Goal: Information Seeking & Learning: Learn about a topic

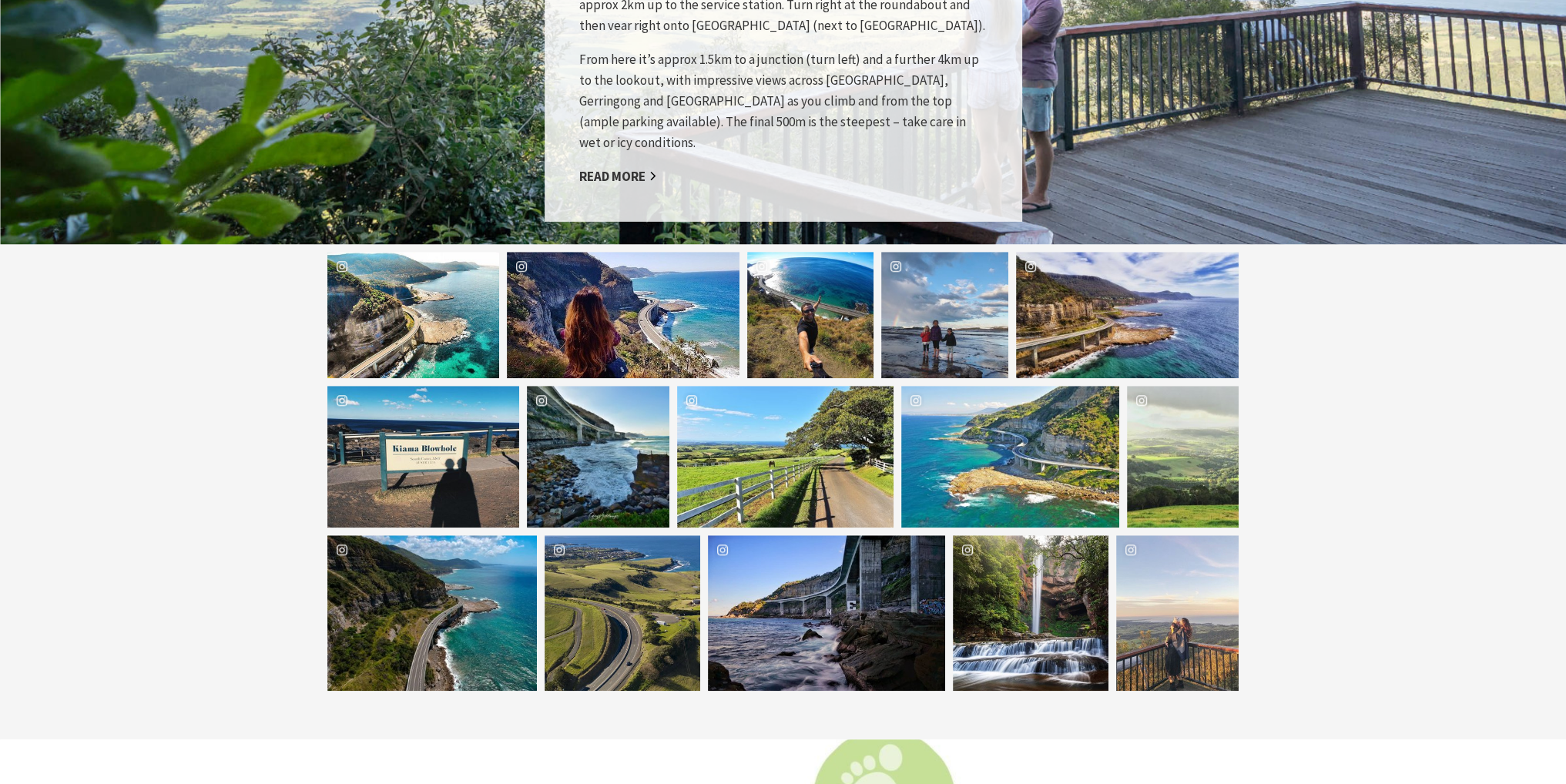
scroll to position [1617, 0]
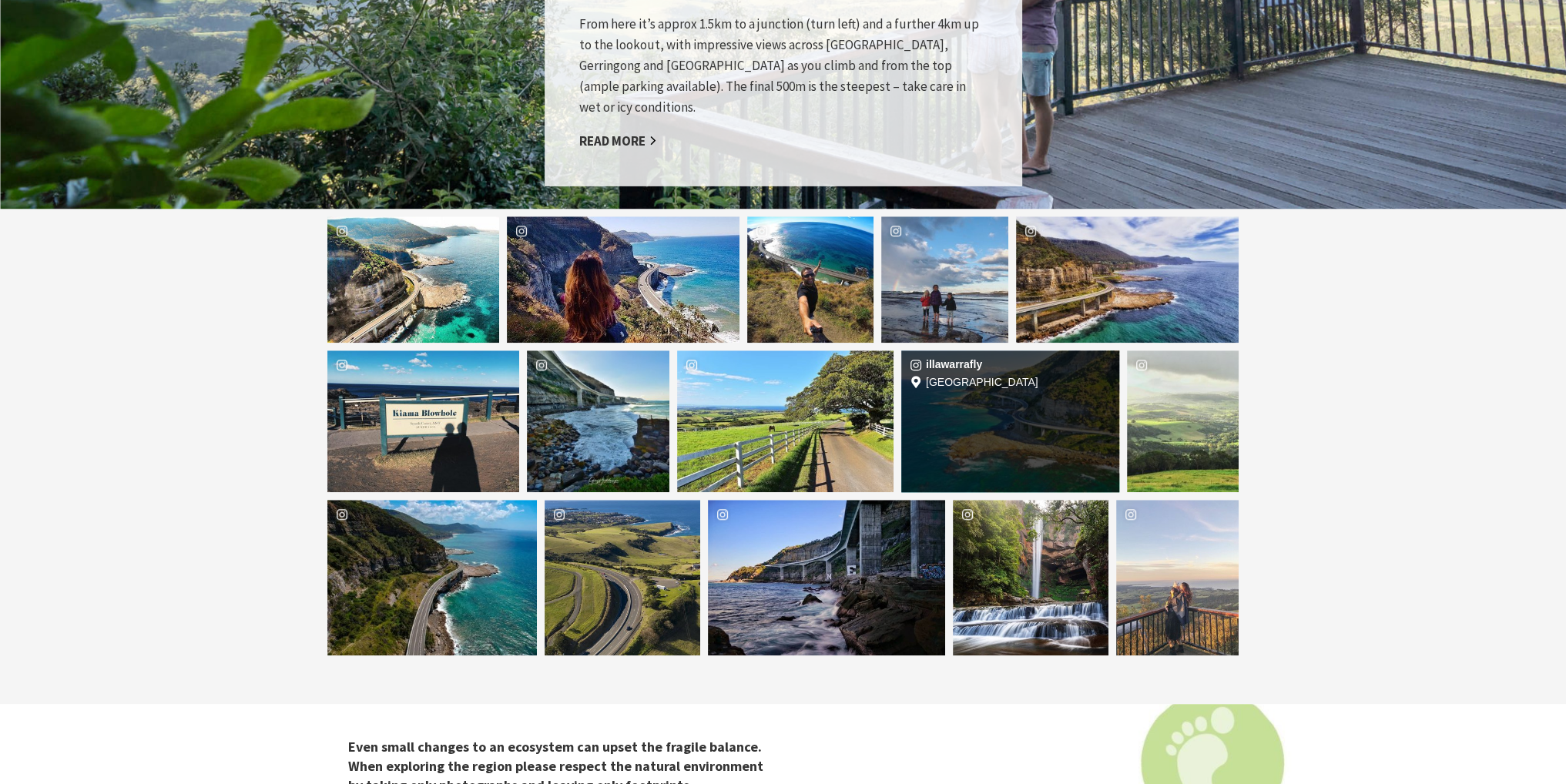
click at [1060, 395] on div "Location [GEOGRAPHIC_DATA]" at bounding box center [1083, 421] width 72 height 142
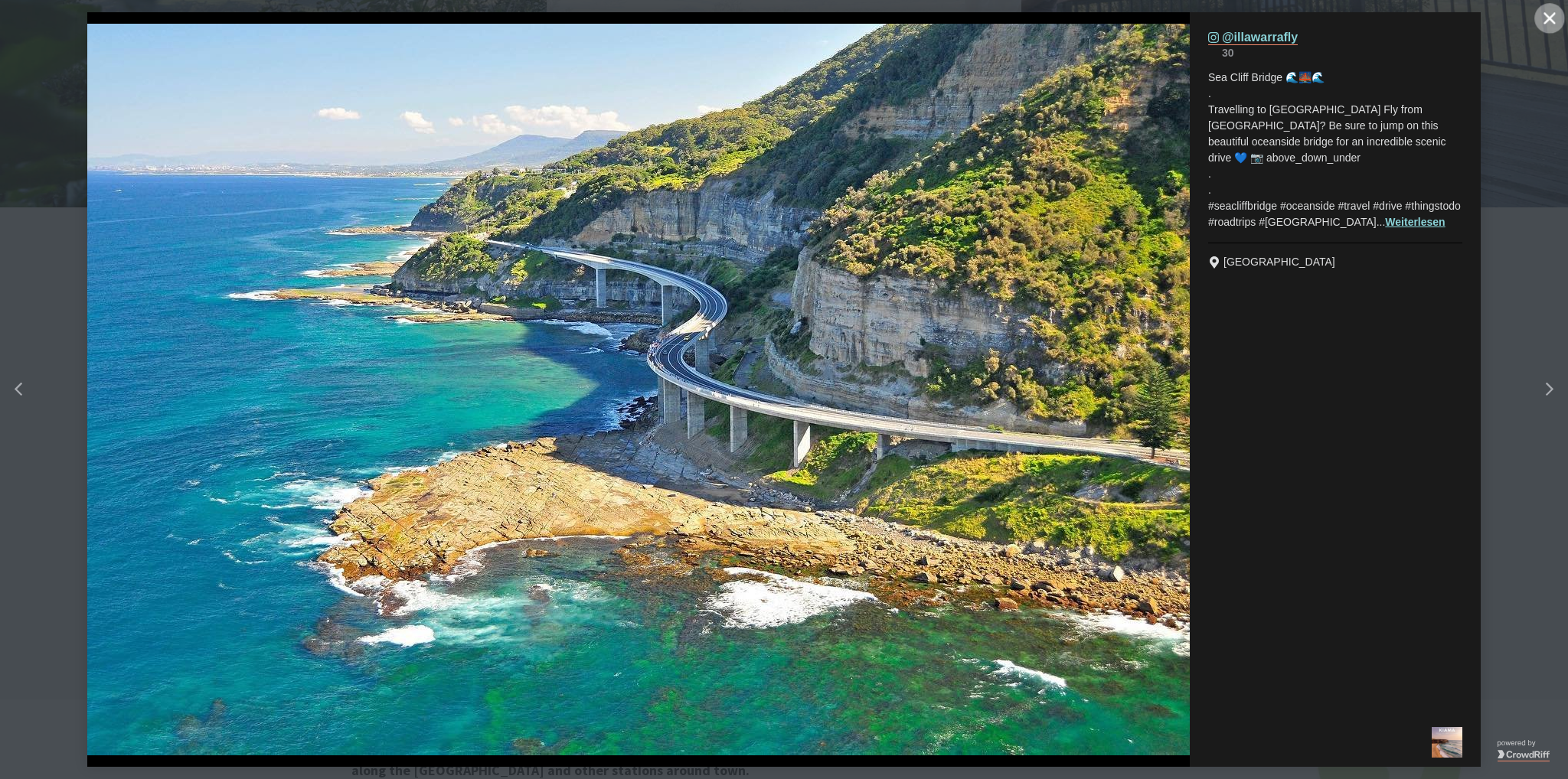
click at [1553, 24] on button "Close" at bounding box center [1549, 19] width 31 height 31
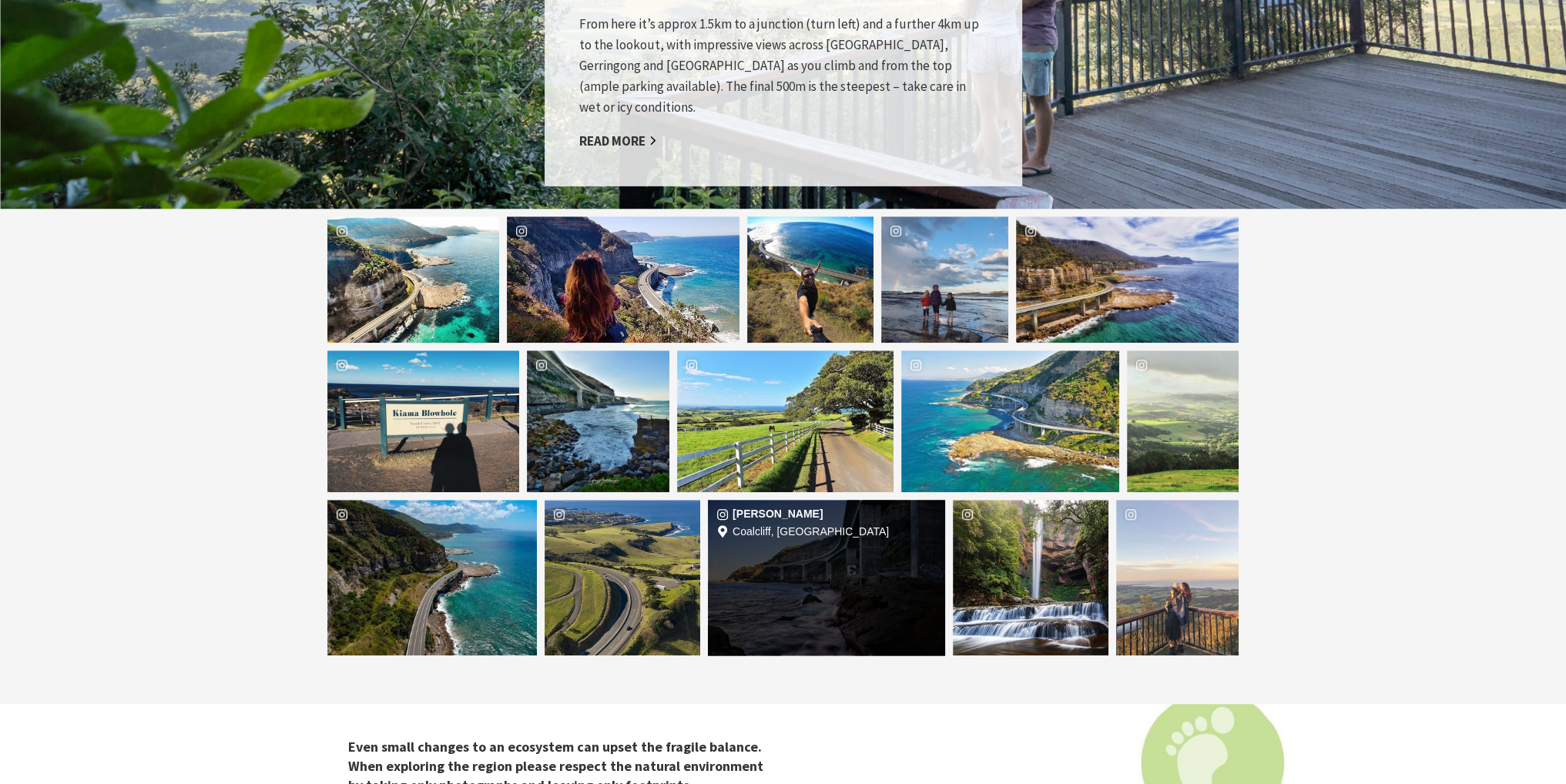
click at [835, 547] on div "[PERSON_NAME] Location [GEOGRAPHIC_DATA], [GEOGRAPHIC_DATA]" at bounding box center [826, 577] width 238 height 155
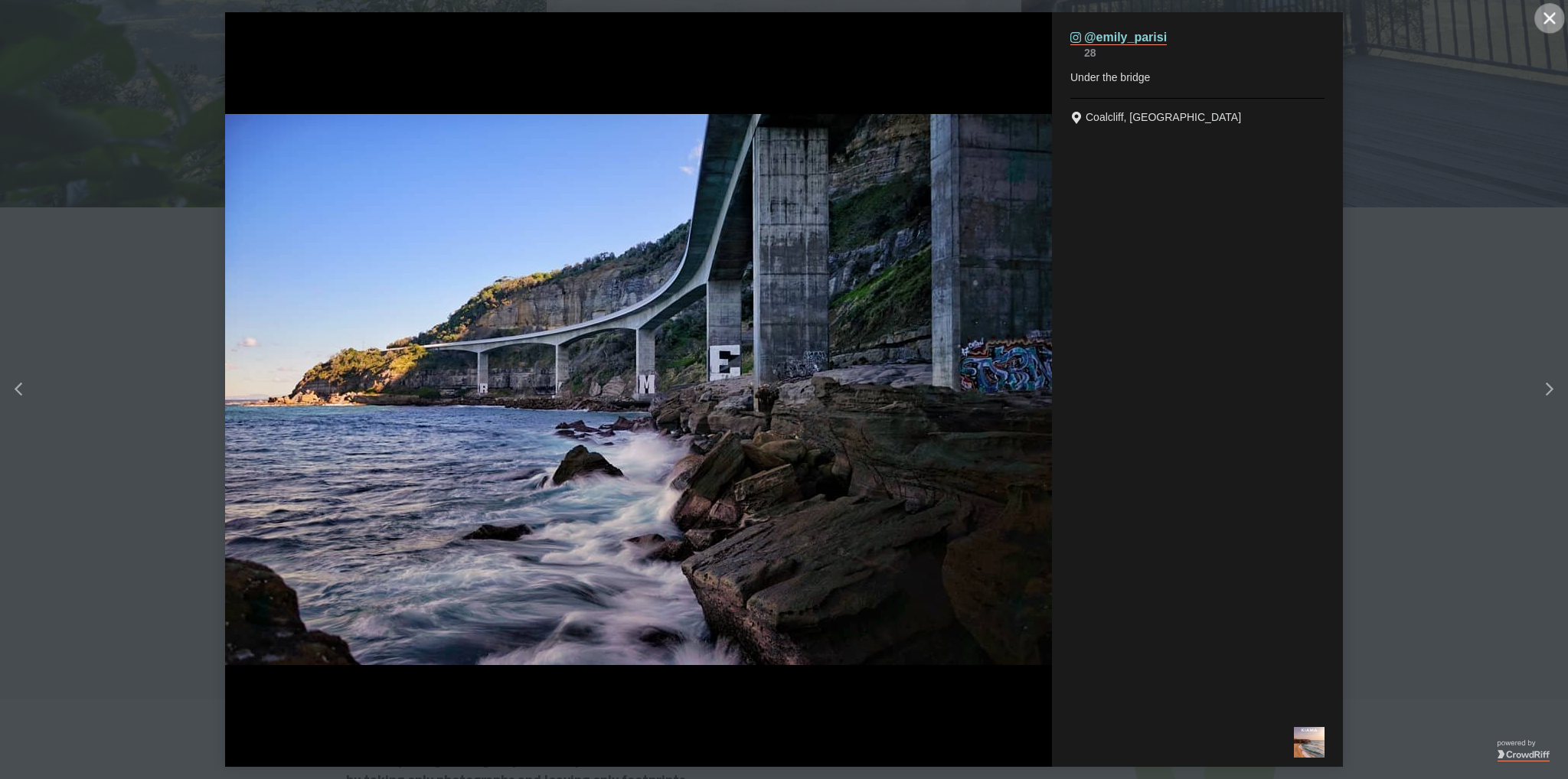
click at [1555, 16] on button "Close" at bounding box center [1549, 19] width 31 height 31
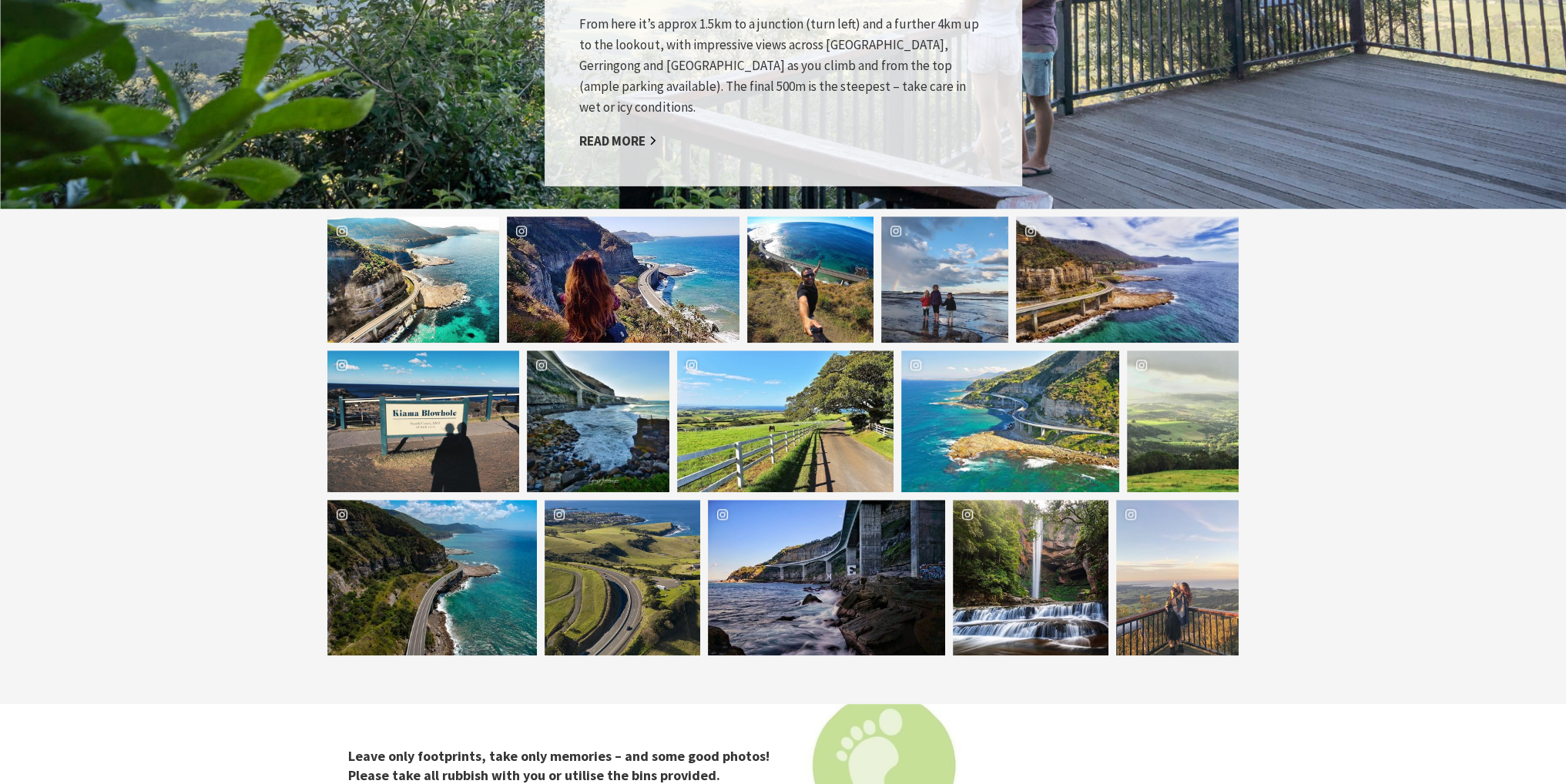
click at [800, 240] on span "[GEOGRAPHIC_DATA]" at bounding box center [826, 248] width 109 height 15
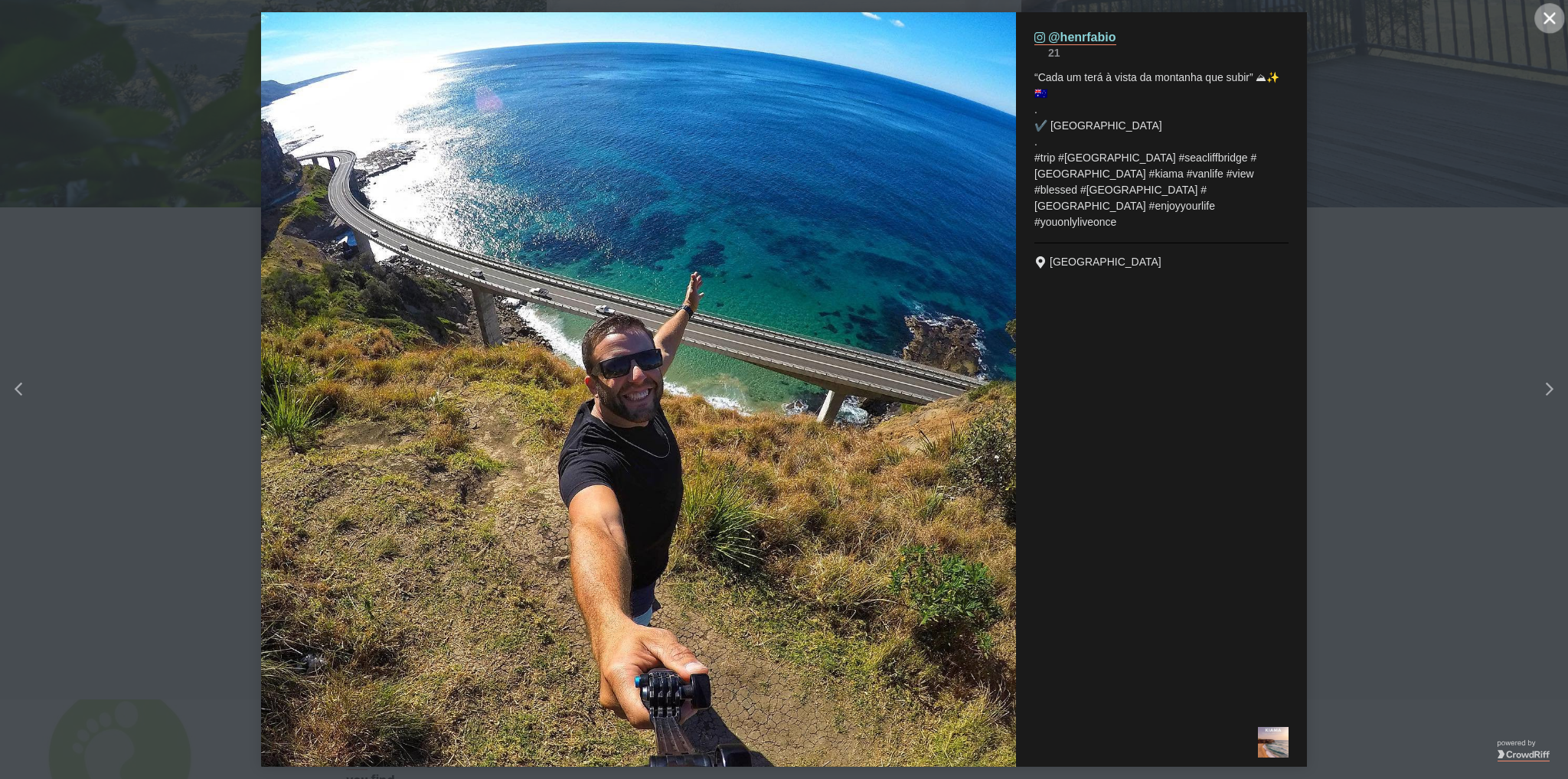
click at [1555, 16] on button "Close" at bounding box center [1549, 19] width 31 height 31
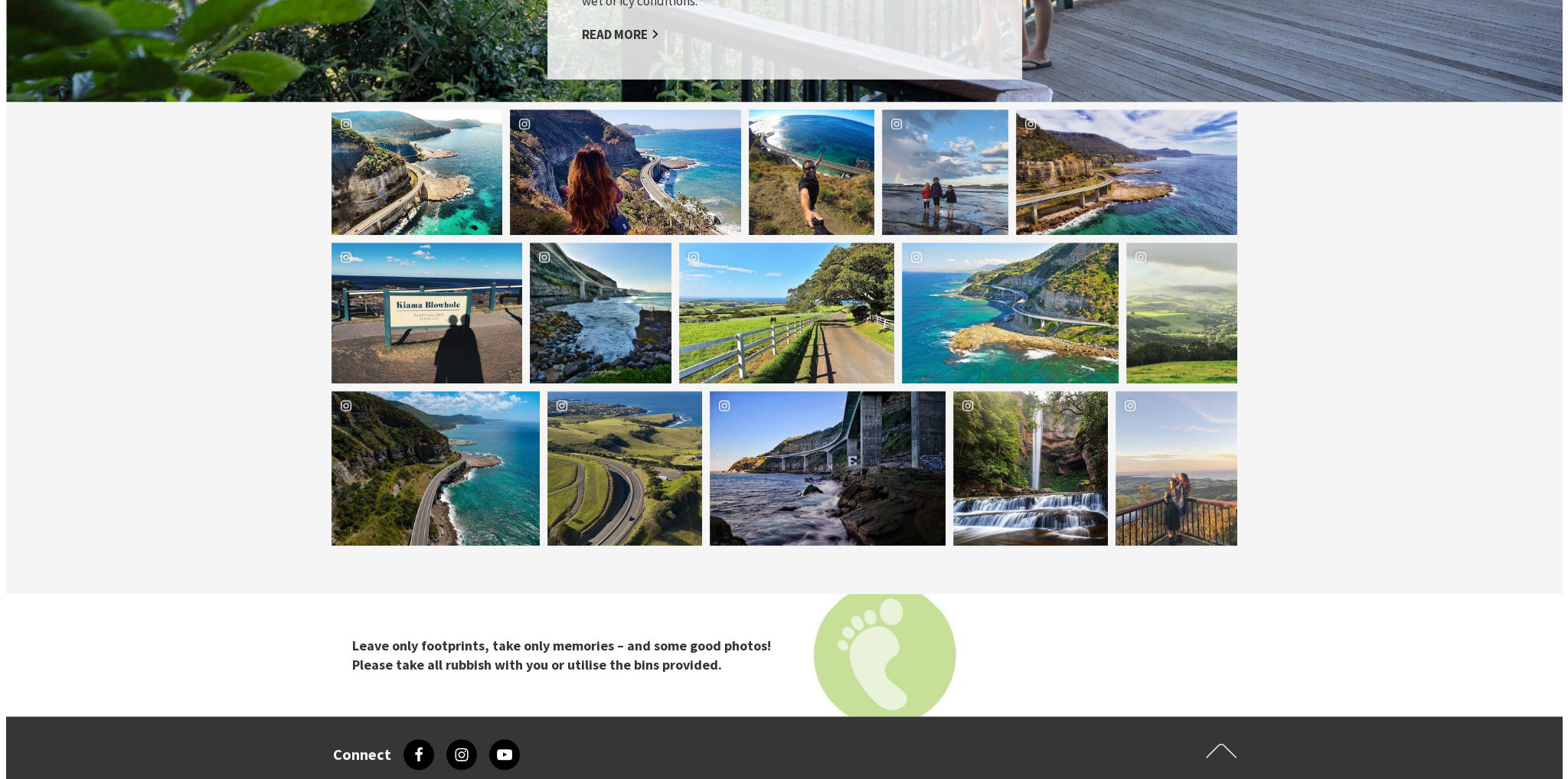
scroll to position [1683, 0]
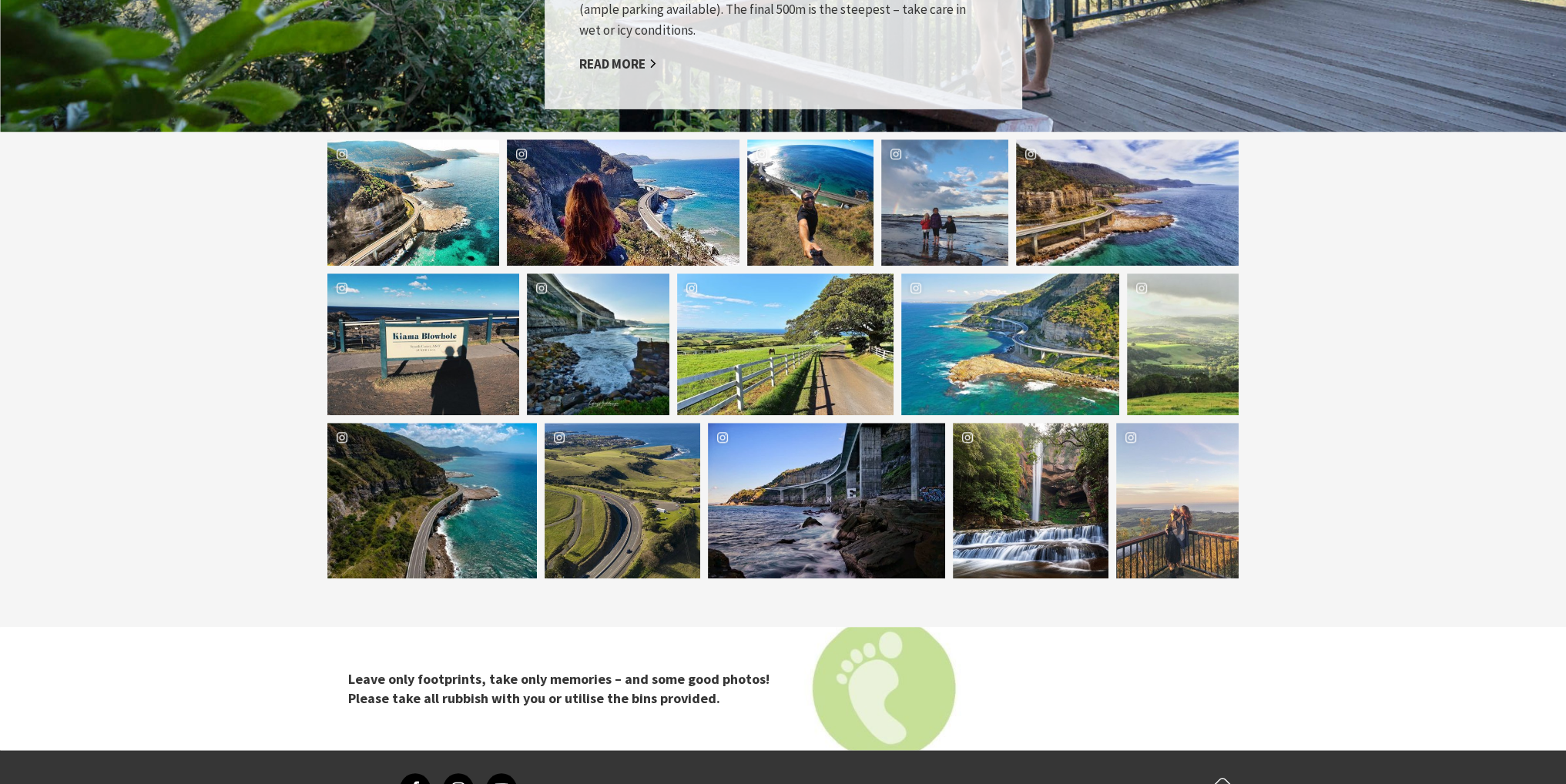
click at [1044, 439] on div "grandpacificdrive Location [PERSON_NAME][GEOGRAPHIC_DATA]" at bounding box center [1031, 500] width 155 height 155
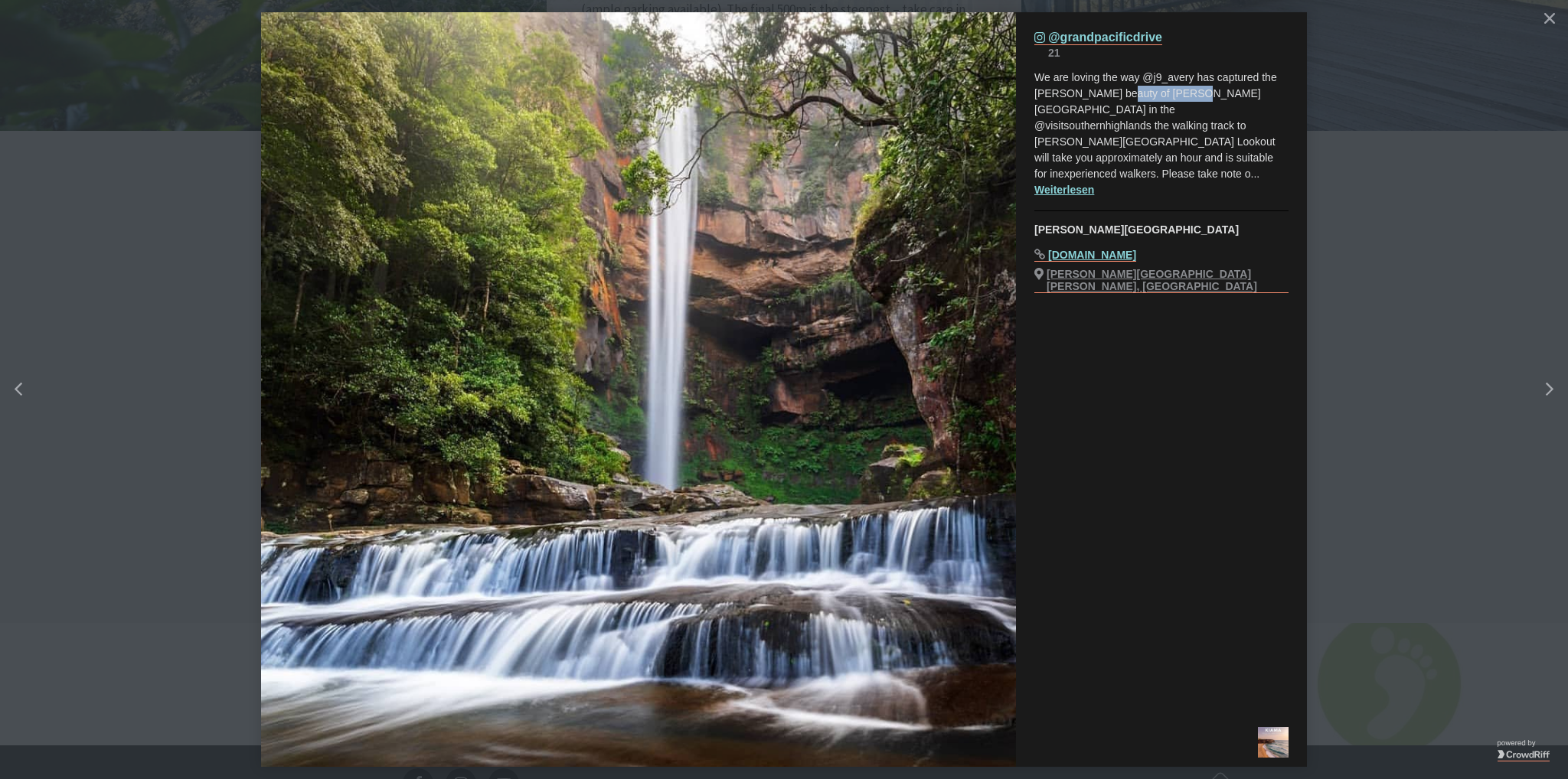
drag, startPoint x: 1176, startPoint y: 93, endPoint x: 1108, endPoint y: 96, distance: 68.1
click at [1108, 96] on span "We are loving the way @j9_avery has captured the [PERSON_NAME] beauty of [PERSO…" at bounding box center [1157, 124] width 246 height 108
copy span "[PERSON_NAME][GEOGRAPHIC_DATA]"
